Goal: Task Accomplishment & Management: Manage account settings

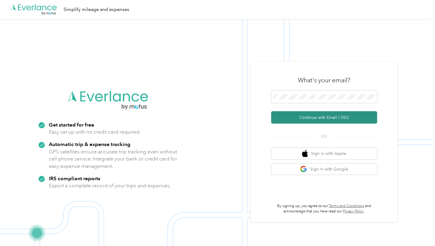
click at [314, 122] on button "Continue with Email / SSO" at bounding box center [324, 117] width 106 height 12
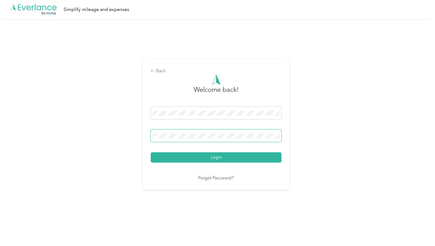
click at [221, 138] on span at bounding box center [216, 135] width 131 height 12
click at [151, 152] on button "Login" at bounding box center [216, 157] width 131 height 10
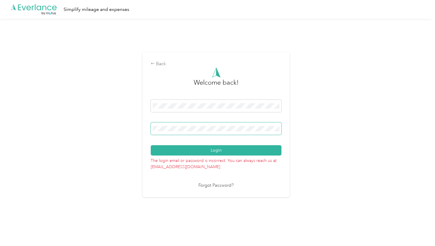
drag, startPoint x: 207, startPoint y: 116, endPoint x: 207, endPoint y: 122, distance: 6.2
click at [207, 118] on div "Login" at bounding box center [216, 128] width 131 height 56
click at [151, 145] on button "Login" at bounding box center [216, 150] width 131 height 10
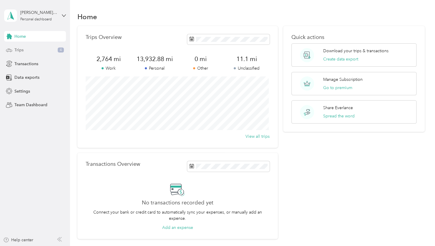
click at [45, 52] on div "Trips 4" at bounding box center [35, 50] width 62 height 11
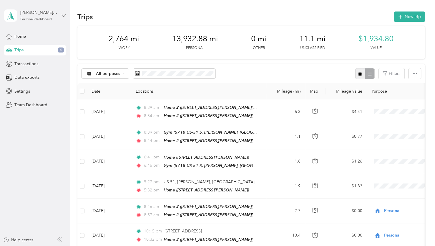
click at [360, 76] on button "button" at bounding box center [360, 73] width 10 height 11
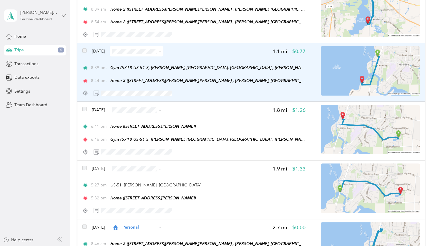
scroll to position [29, 0]
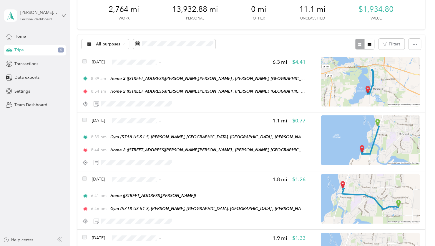
click at [138, 142] on span "Personal" at bounding box center [150, 141] width 35 height 6
click at [140, 107] on span "Personal" at bounding box center [150, 105] width 35 height 6
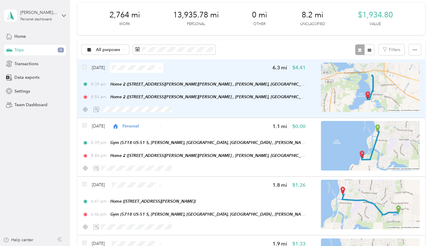
scroll to position [0, 0]
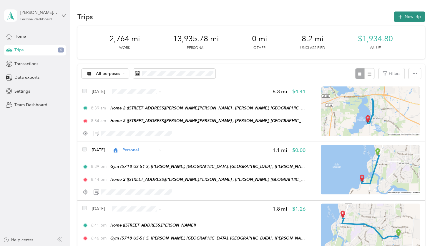
click at [399, 15] on icon "button" at bounding box center [400, 17] width 7 height 7
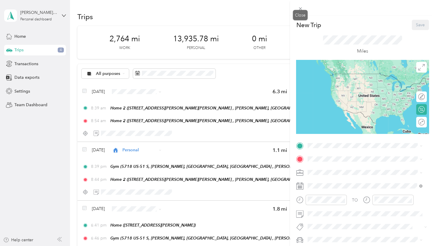
click at [298, 10] on icon at bounding box center [300, 8] width 5 height 5
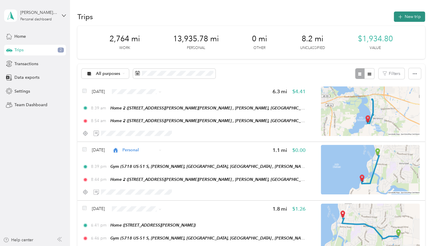
click at [411, 17] on button "New trip" at bounding box center [409, 16] width 31 height 10
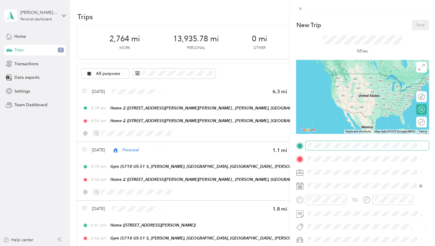
click at [319, 149] on span at bounding box center [367, 145] width 123 height 9
click at [326, 190] on strong "Home 2" at bounding box center [326, 187] width 15 height 5
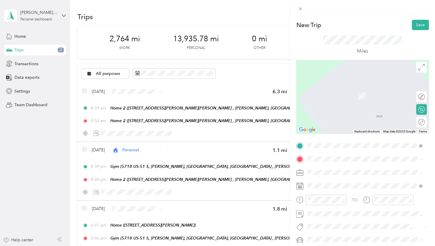
click at [323, 96] on span "6109 Brunet Island Court, McFarland, WI, United States" at bounding box center [354, 95] width 70 height 5
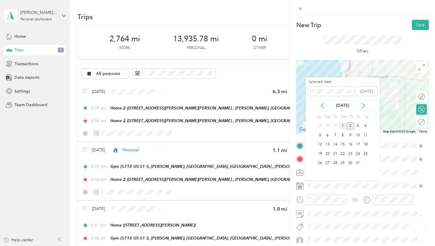
click at [345, 122] on div "1" at bounding box center [343, 125] width 8 height 7
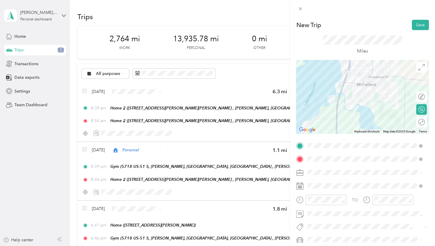
click at [348, 83] on div at bounding box center [362, 97] width 133 height 74
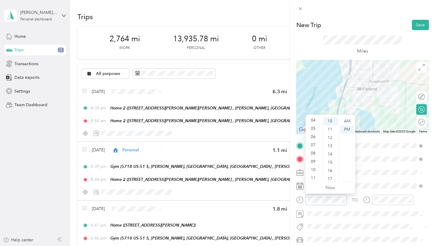
scroll to position [35, 0]
click at [312, 127] on div "05" at bounding box center [314, 127] width 14 height 8
click at [330, 174] on div "27" at bounding box center [331, 173] width 14 height 8
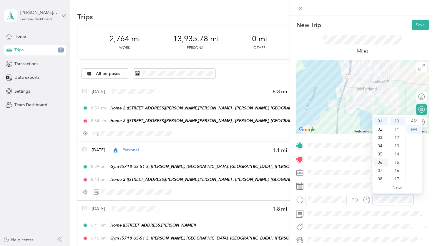
scroll to position [82, 0]
click at [380, 154] on div "05" at bounding box center [381, 154] width 14 height 8
click at [397, 127] on div "32" at bounding box center [397, 126] width 14 height 8
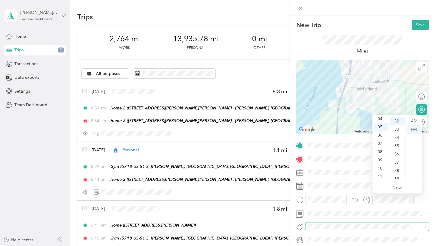
click at [366, 224] on span at bounding box center [362, 226] width 113 height 6
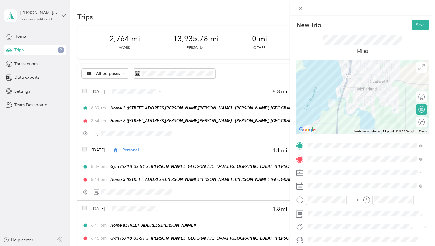
click at [380, 175] on span at bounding box center [367, 172] width 123 height 9
click at [415, 25] on button "Save" at bounding box center [420, 25] width 17 height 10
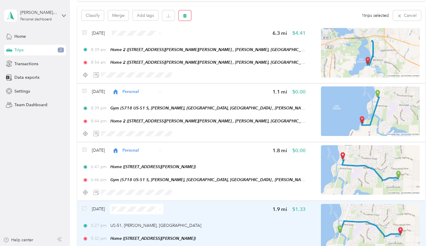
scroll to position [0, 0]
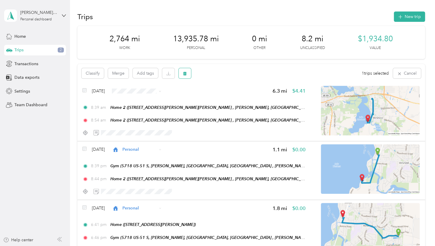
click at [185, 74] on icon "button" at bounding box center [185, 74] width 4 height 4
click at [229, 99] on button "Yes" at bounding box center [228, 97] width 11 height 9
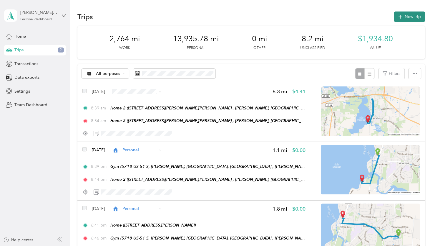
click at [405, 16] on button "New trip" at bounding box center [409, 16] width 31 height 10
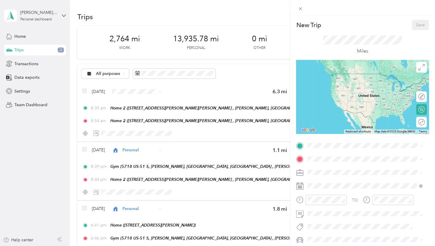
click at [332, 190] on strong "Home 2" at bounding box center [326, 187] width 15 height 5
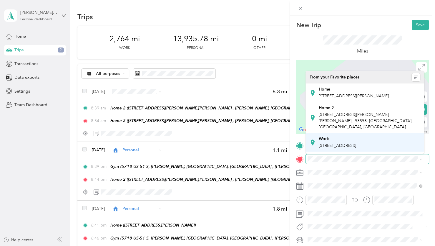
scroll to position [88, 0]
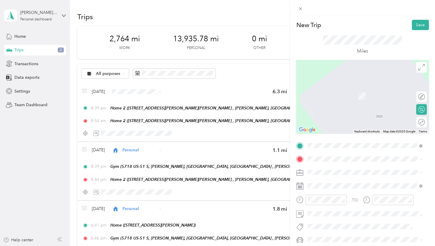
click at [333, 125] on strong "McDonald’s" at bounding box center [336, 124] width 35 height 5
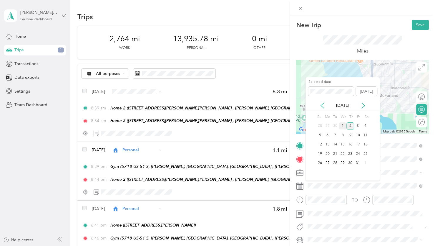
click at [344, 127] on div "1" at bounding box center [343, 125] width 8 height 7
click at [350, 124] on div "2" at bounding box center [351, 125] width 8 height 7
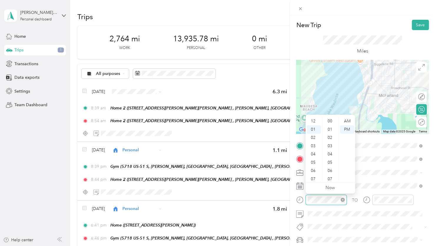
scroll to position [8, 0]
click at [315, 178] on div "08" at bounding box center [314, 179] width 14 height 8
click at [330, 165] on div "39" at bounding box center [331, 167] width 14 height 8
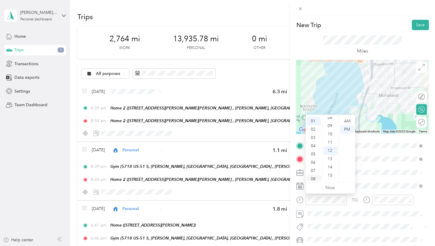
click at [314, 179] on div "08" at bounding box center [314, 179] width 14 height 8
click at [332, 168] on div "39" at bounding box center [331, 167] width 14 height 8
click at [343, 120] on div "AM" at bounding box center [347, 121] width 14 height 8
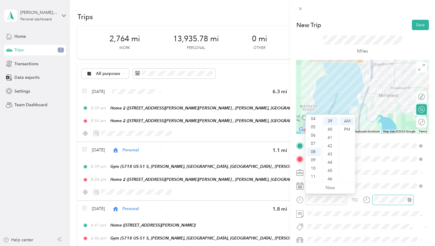
click at [383, 196] on div at bounding box center [392, 199] width 41 height 10
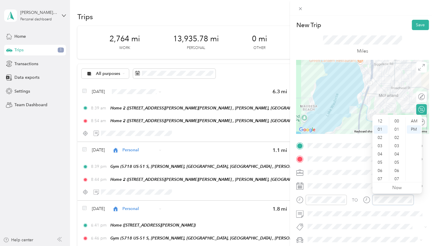
scroll to position [99, 0]
click at [381, 177] on div "08" at bounding box center [381, 179] width 14 height 8
click at [397, 163] on div "42" at bounding box center [397, 162] width 14 height 8
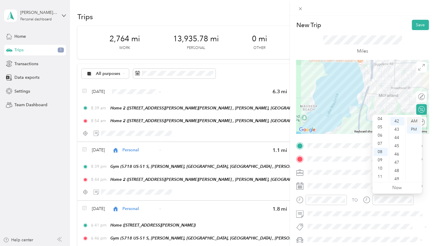
click at [413, 120] on div "AM" at bounding box center [414, 121] width 14 height 8
click at [374, 217] on span at bounding box center [367, 213] width 123 height 9
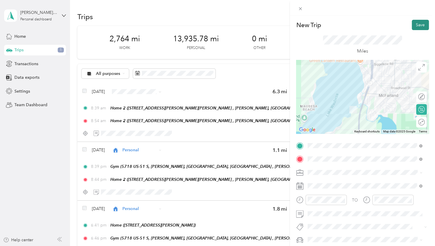
click at [413, 25] on button "Save" at bounding box center [420, 25] width 17 height 10
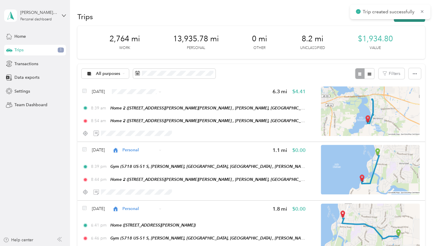
click at [397, 21] on button "New trip" at bounding box center [409, 16] width 31 height 10
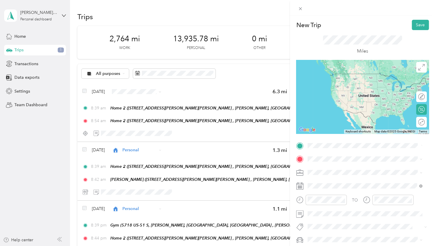
click at [329, 170] on strong "McDonald’s" at bounding box center [336, 168] width 35 height 5
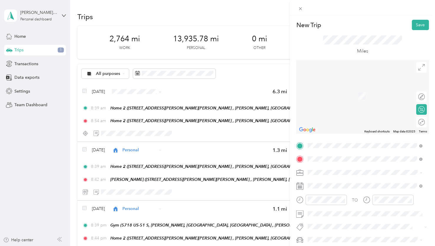
click at [348, 88] on span "4004 Terminal Drive McFarland, Wisconsin 53558, United States" at bounding box center [365, 87] width 92 height 5
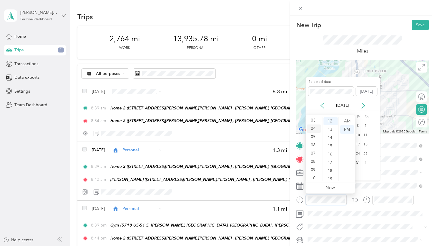
scroll to position [35, 0]
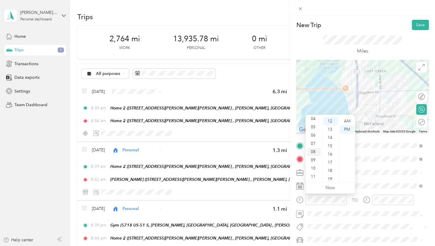
click at [314, 152] on div "08" at bounding box center [314, 152] width 14 height 8
click at [331, 159] on div "45" at bounding box center [331, 157] width 14 height 8
click at [346, 123] on div "AM" at bounding box center [347, 121] width 14 height 8
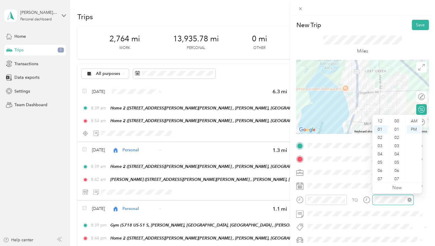
scroll to position [99, 0]
click at [379, 178] on div "08" at bounding box center [381, 179] width 14 height 8
click at [397, 161] on div "49" at bounding box center [397, 161] width 14 height 8
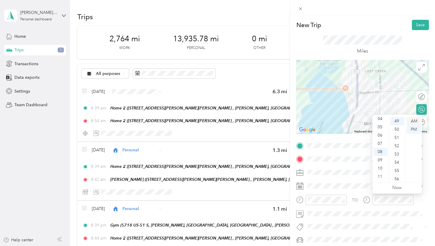
click at [415, 122] on div "AM" at bounding box center [414, 121] width 14 height 8
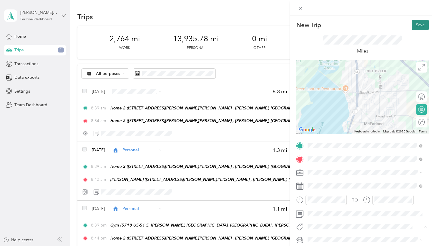
click at [415, 22] on button "Save" at bounding box center [420, 25] width 17 height 10
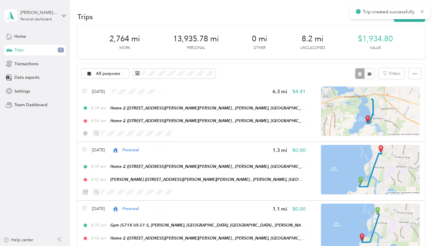
click at [398, 16] on div "Trip created successfully" at bounding box center [390, 12] width 80 height 14
click at [397, 21] on button "New trip" at bounding box center [409, 16] width 31 height 10
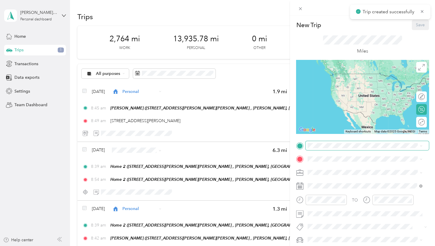
click at [319, 149] on span at bounding box center [367, 145] width 123 height 9
click at [342, 166] on span "4004 Terminal Drive McFarland, Wisconsin 53558, United States" at bounding box center [365, 166] width 92 height 5
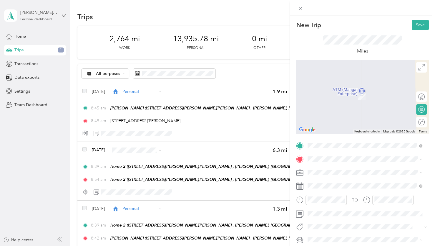
click at [337, 125] on span "2925 Camp Leonard Rd, McFarland, WI, United States , 53558, McFarland, WI, Unit…" at bounding box center [366, 120] width 94 height 17
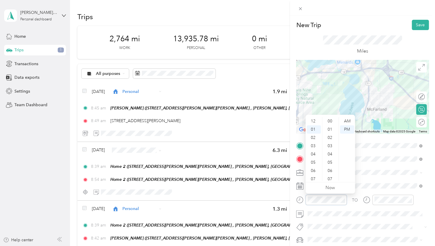
scroll to position [8, 0]
click at [313, 177] on div "08" at bounding box center [314, 179] width 14 height 8
click at [331, 161] on div "50" at bounding box center [331, 161] width 14 height 8
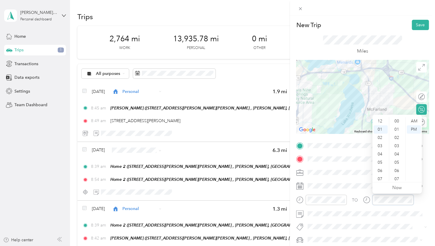
scroll to position [107, 0]
click at [379, 178] on div "08" at bounding box center [381, 179] width 14 height 8
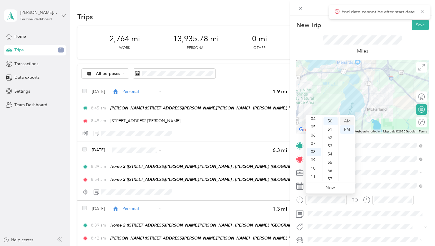
click at [345, 122] on div "AM" at bounding box center [347, 121] width 14 height 8
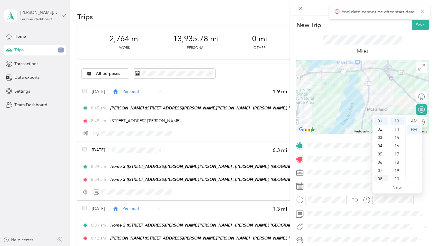
click at [382, 180] on div "08" at bounding box center [381, 179] width 14 height 8
click at [396, 136] on div "54" at bounding box center [397, 135] width 14 height 8
click at [414, 120] on div "AM" at bounding box center [414, 121] width 14 height 8
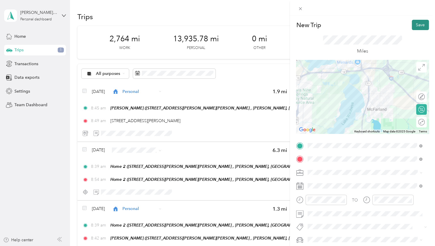
click at [412, 27] on button "Save" at bounding box center [420, 25] width 17 height 10
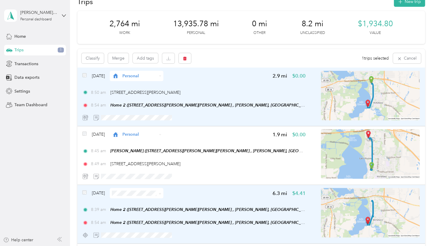
scroll to position [0, 0]
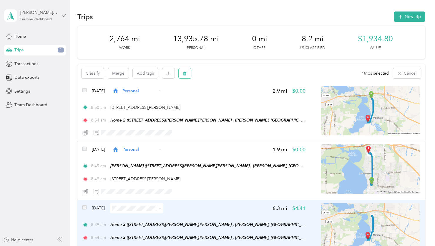
click at [188, 77] on button "button" at bounding box center [185, 73] width 12 height 10
click at [232, 100] on button "Yes" at bounding box center [228, 97] width 11 height 9
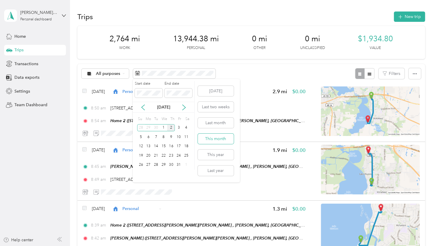
click at [213, 141] on button "This month" at bounding box center [216, 138] width 36 height 10
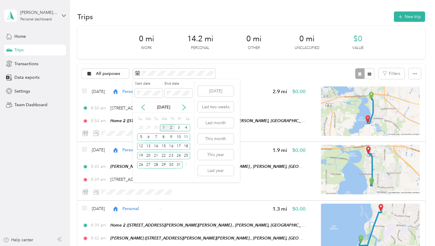
click at [162, 131] on div "1" at bounding box center [164, 127] width 8 height 7
click at [162, 127] on div "1" at bounding box center [164, 127] width 8 height 7
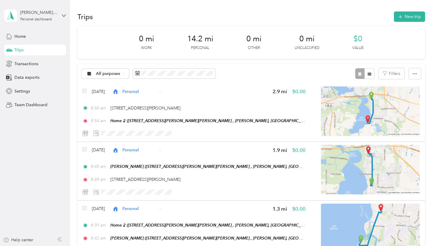
click at [162, 127] on div "1" at bounding box center [164, 127] width 8 height 7
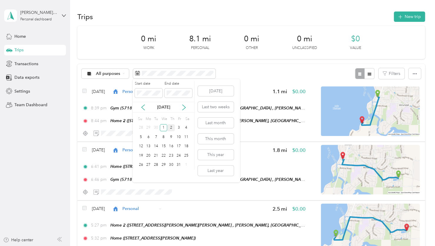
click at [172, 125] on div "2" at bounding box center [171, 127] width 8 height 7
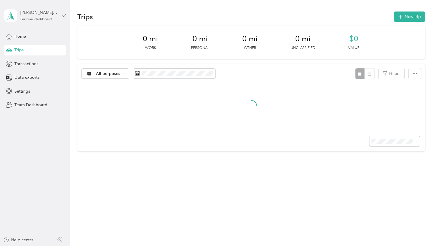
click at [172, 125] on div "2" at bounding box center [171, 126] width 8 height 7
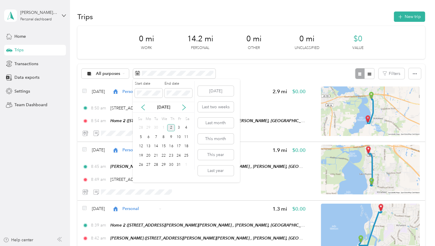
click at [169, 126] on div "2" at bounding box center [171, 127] width 8 height 7
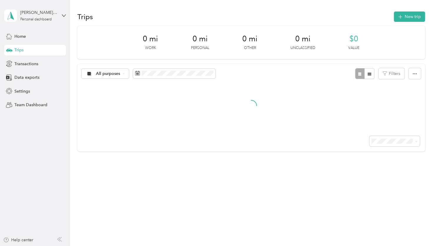
click at [169, 126] on div "2" at bounding box center [171, 124] width 8 height 7
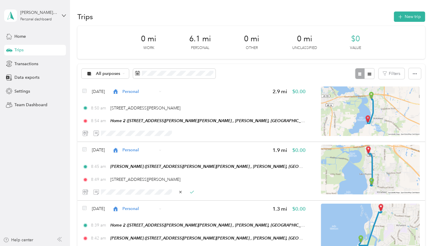
click at [48, 164] on aside "[PERSON_NAME][EMAIL_ADDRESS][PERSON_NAME][DOMAIN_NAME] Personal dashboard Home …" at bounding box center [35, 123] width 70 height 246
click at [65, 138] on aside "[PERSON_NAME][EMAIL_ADDRESS][PERSON_NAME][DOMAIN_NAME] Personal dashboard Home …" at bounding box center [35, 123] width 70 height 246
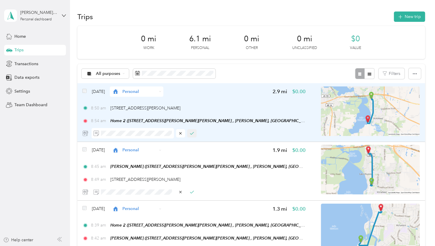
click at [193, 134] on icon "button" at bounding box center [192, 133] width 4 height 4
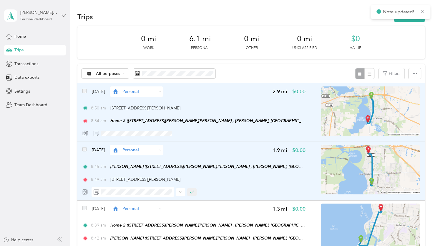
click at [192, 193] on icon "button" at bounding box center [192, 192] width 4 height 4
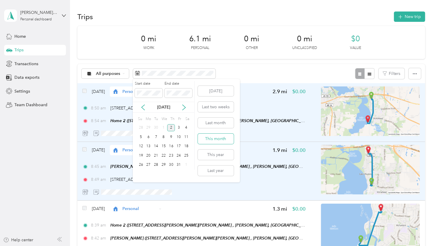
click at [212, 140] on button "This month" at bounding box center [216, 138] width 36 height 10
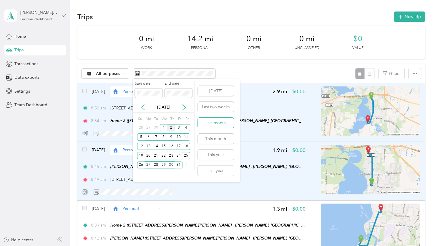
click at [217, 123] on button "Last month" at bounding box center [216, 122] width 36 height 10
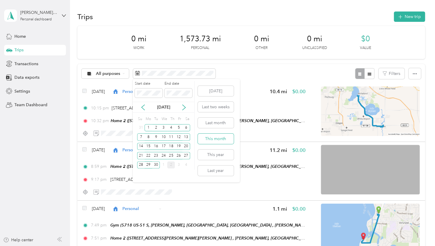
click at [218, 142] on button "This month" at bounding box center [216, 138] width 36 height 10
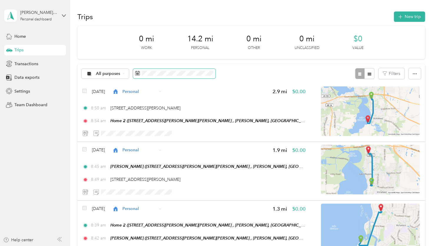
drag, startPoint x: 231, startPoint y: 106, endPoint x: 150, endPoint y: 76, distance: 87.4
drag, startPoint x: 150, startPoint y: 76, endPoint x: 121, endPoint y: 53, distance: 36.4
click at [121, 53] on div "0 mi Work 14.2 mi Personal 0 mi Other 0 mi Unclassified $0 Value" at bounding box center [251, 42] width 348 height 33
